Goal: Information Seeking & Learning: Learn about a topic

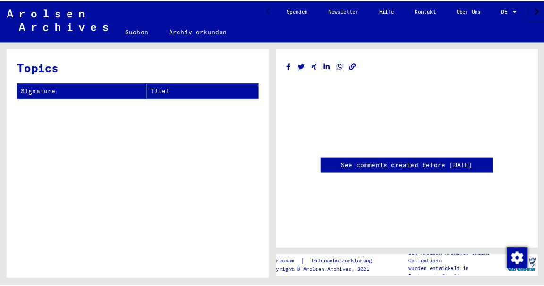
scroll to position [21, 0]
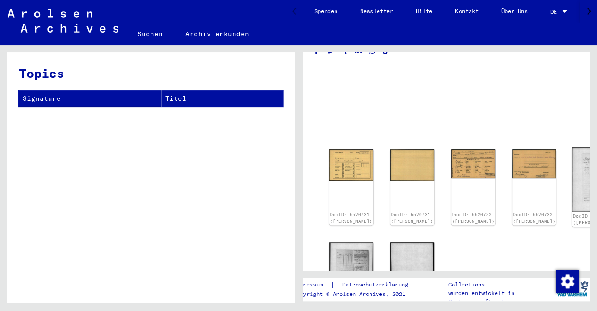
click at [573, 214] on link "DocID: 5520733 ([PERSON_NAME])" at bounding box center [595, 220] width 45 height 12
click at [345, 245] on img at bounding box center [351, 273] width 46 height 64
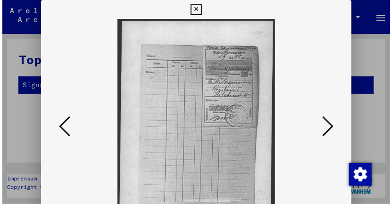
scroll to position [0, 0]
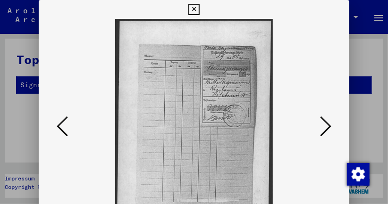
click at [327, 126] on icon at bounding box center [325, 126] width 11 height 23
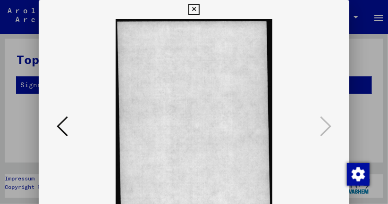
click at [63, 127] on icon at bounding box center [62, 126] width 11 height 23
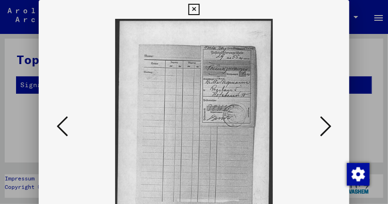
click at [63, 127] on icon at bounding box center [62, 126] width 11 height 23
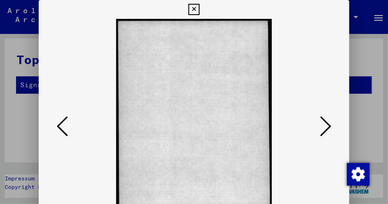
click at [63, 127] on icon at bounding box center [62, 126] width 11 height 23
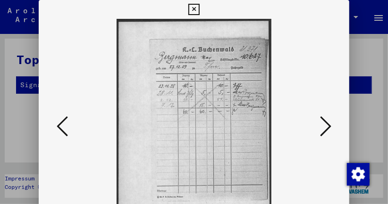
click at [199, 11] on icon at bounding box center [193, 9] width 11 height 11
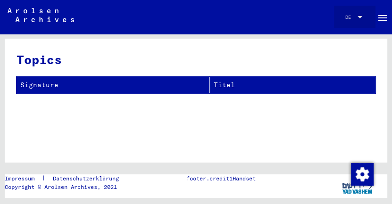
click at [356, 15] on div at bounding box center [360, 17] width 8 height 5
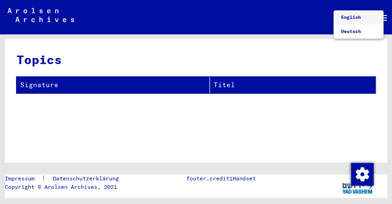
click at [351, 15] on span "English" at bounding box center [351, 17] width 20 height 6
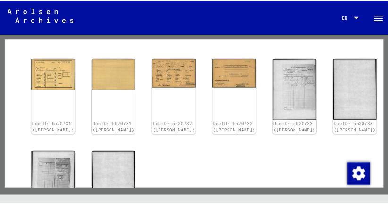
scroll to position [106, 0]
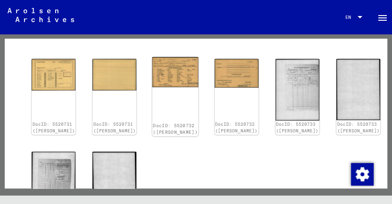
click at [169, 79] on img at bounding box center [175, 72] width 46 height 30
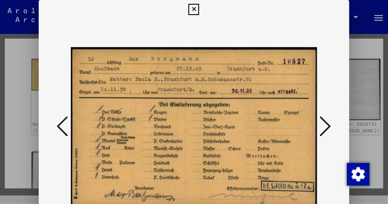
click at [169, 79] on img at bounding box center [194, 127] width 246 height 217
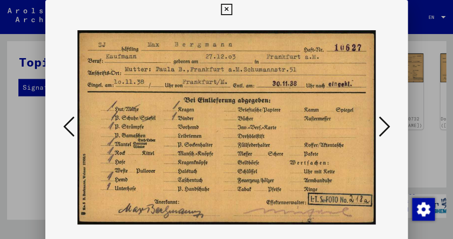
click at [232, 9] on icon at bounding box center [226, 9] width 11 height 11
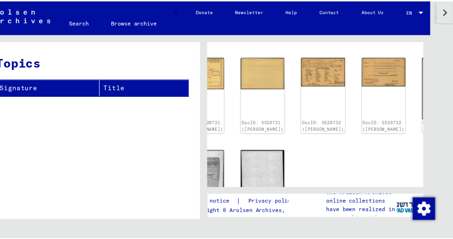
scroll to position [0, 31]
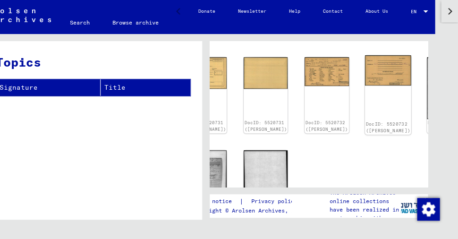
click at [364, 67] on img at bounding box center [387, 70] width 46 height 30
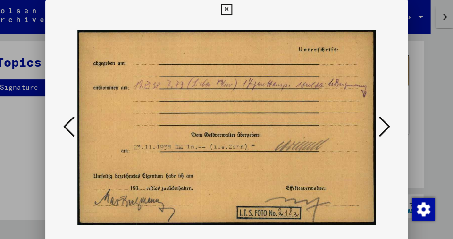
click at [315, 67] on img at bounding box center [226, 127] width 298 height 217
click at [232, 8] on icon at bounding box center [226, 9] width 11 height 11
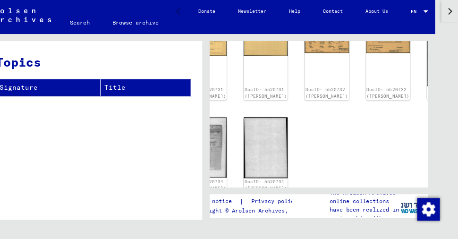
scroll to position [137, 54]
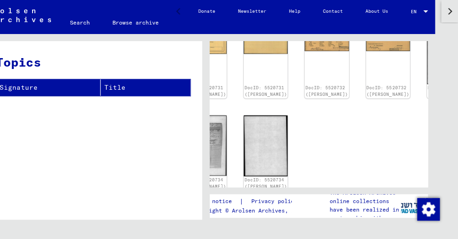
click at [302, 193] on div "The Arolsen Archives online collections have been realized in partnership with" at bounding box center [346, 205] width 109 height 34
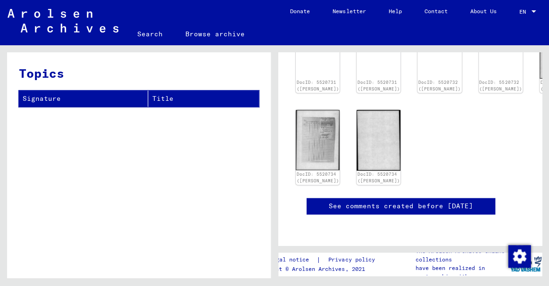
scroll to position [208, 9]
click at [375, 253] on figure "Legal notice | Privacy policy Copyright © Arolsen Archives, 2021" at bounding box center [327, 264] width 99 height 23
click at [434, 266] on p "have been realized in partnership with" at bounding box center [462, 272] width 94 height 17
